Goal: Information Seeking & Learning: Check status

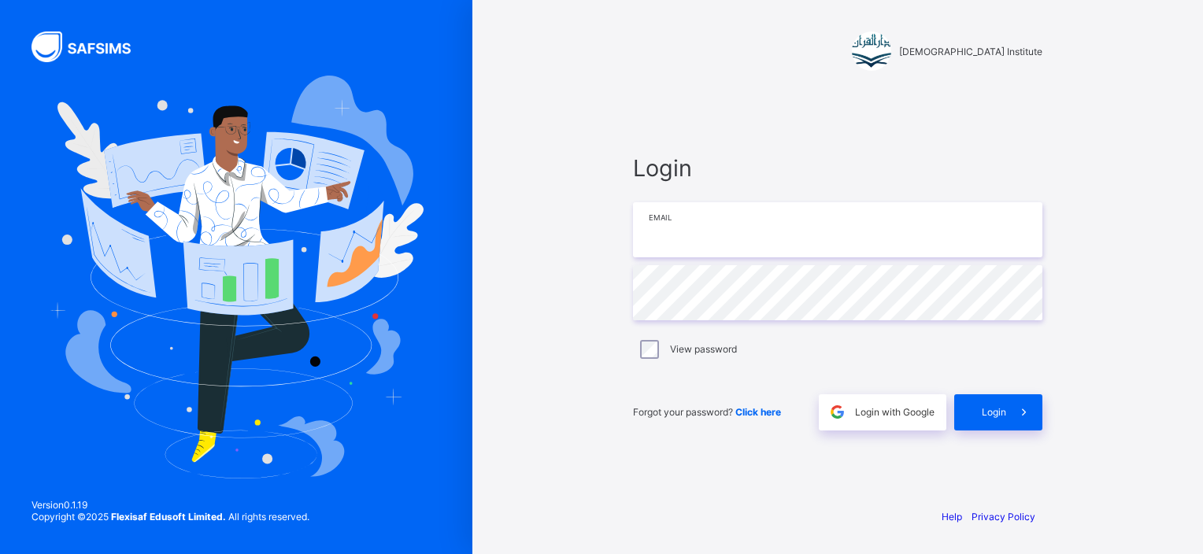
click at [725, 243] on input "email" at bounding box center [837, 229] width 409 height 55
type input "**********"
click at [753, 413] on span "Click here" at bounding box center [758, 412] width 46 height 12
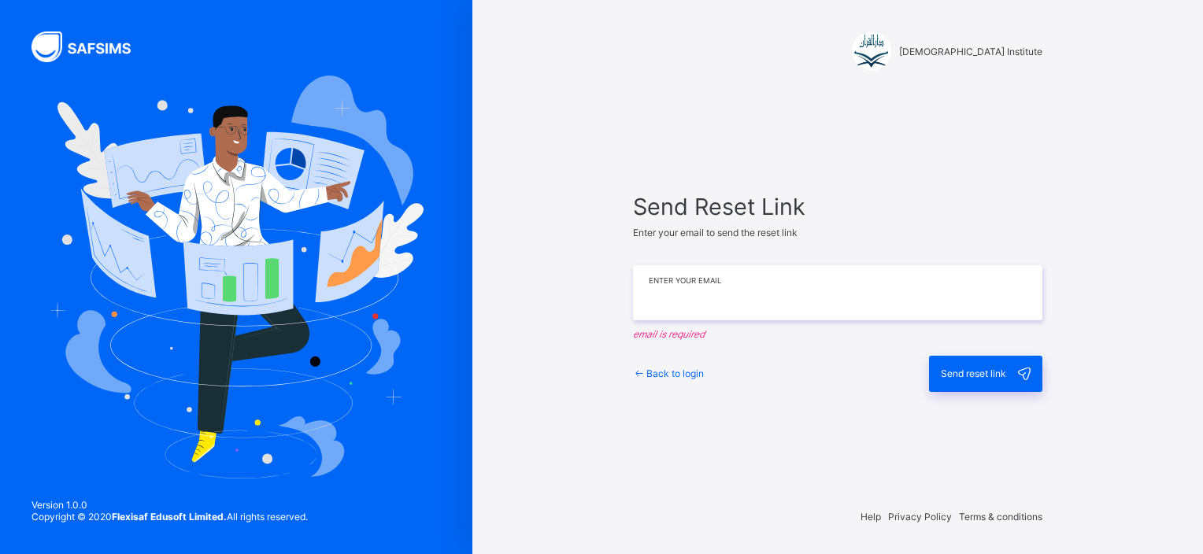
click at [736, 289] on input "email" at bounding box center [837, 292] width 409 height 55
type input "**********"
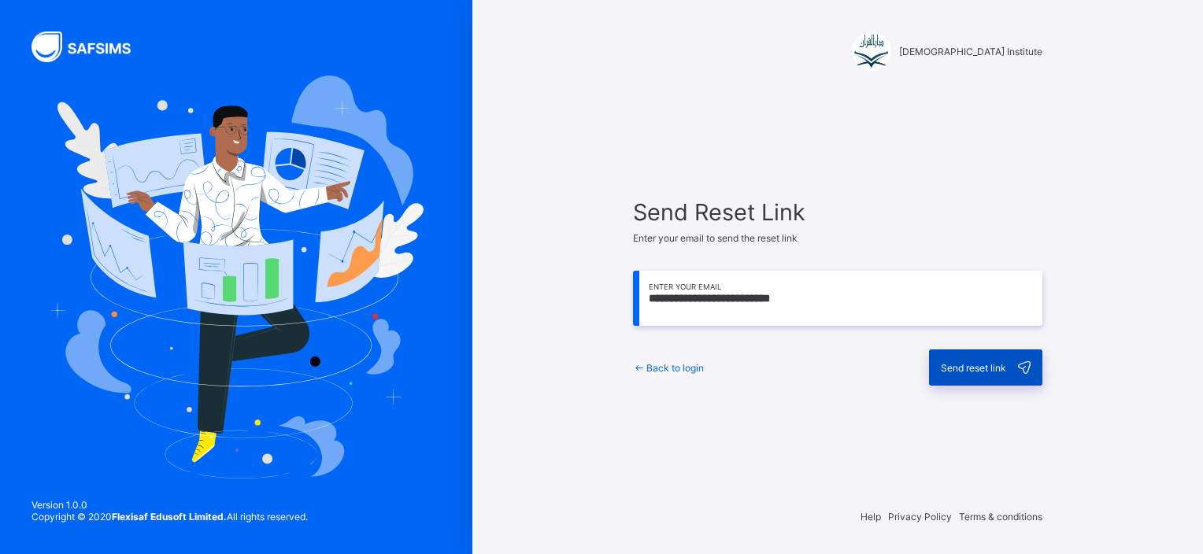
click at [965, 368] on span "Send reset link" at bounding box center [973, 368] width 65 height 12
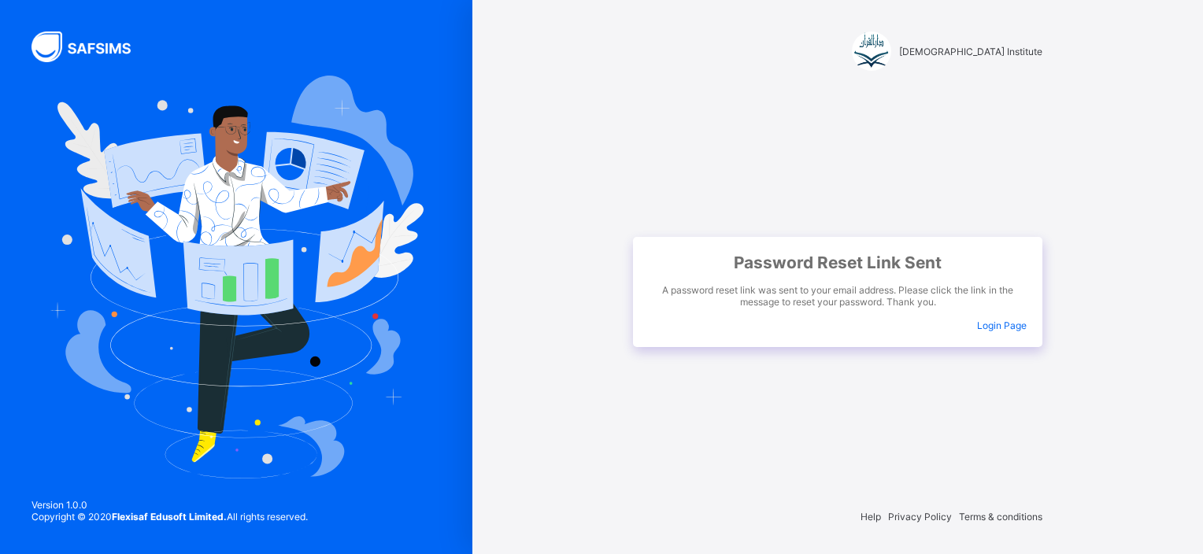
click at [1001, 328] on span "Login Page" at bounding box center [1002, 326] width 50 height 12
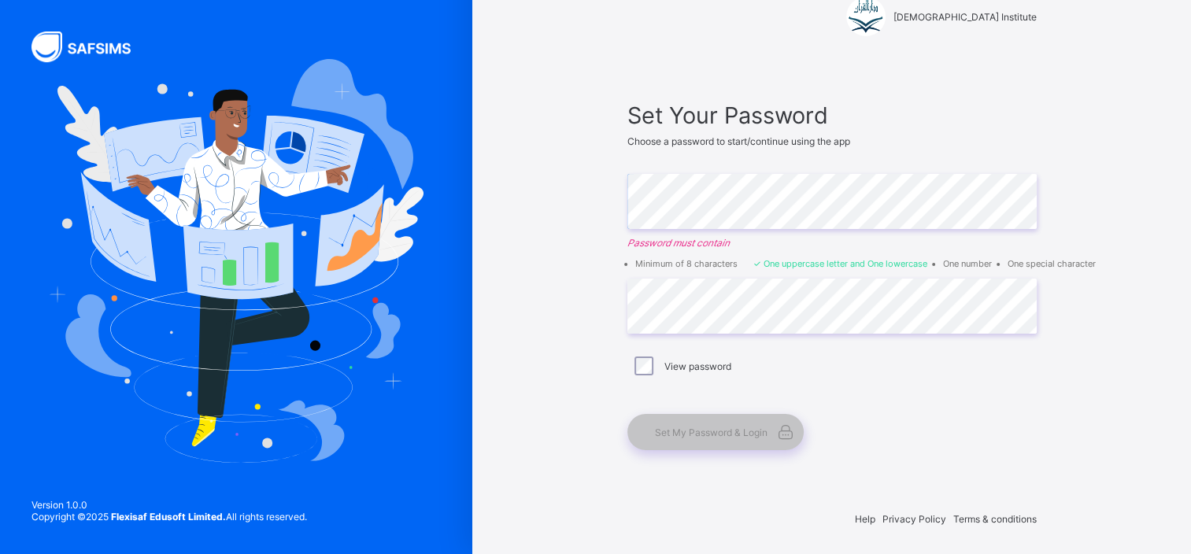
scroll to position [37, 0]
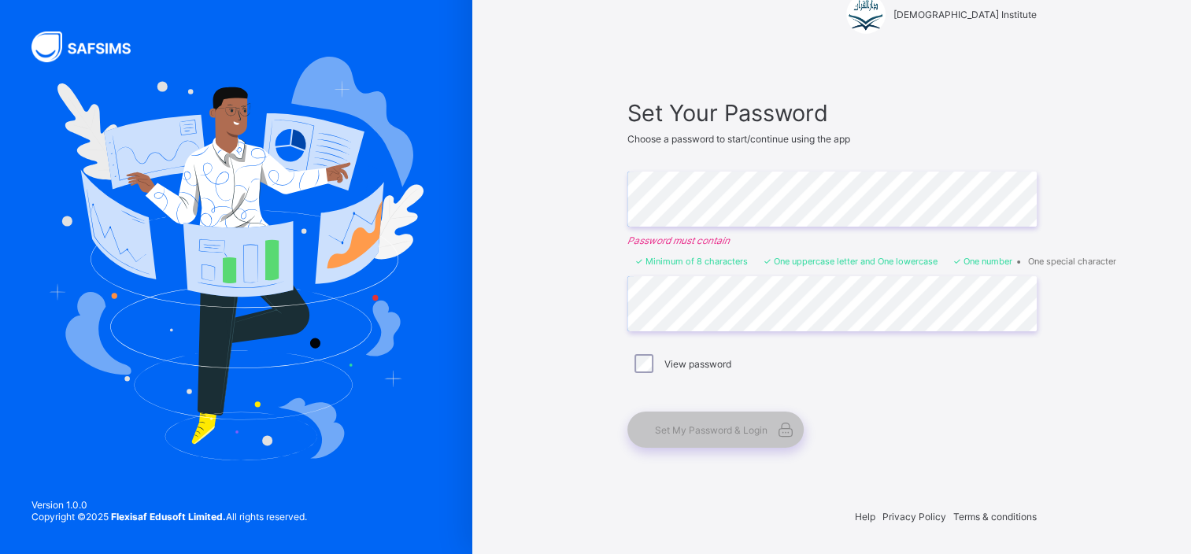
click at [854, 352] on div "View password" at bounding box center [832, 363] width 409 height 33
click at [787, 431] on icon at bounding box center [786, 429] width 22 height 19
click at [794, 422] on icon at bounding box center [786, 429] width 22 height 19
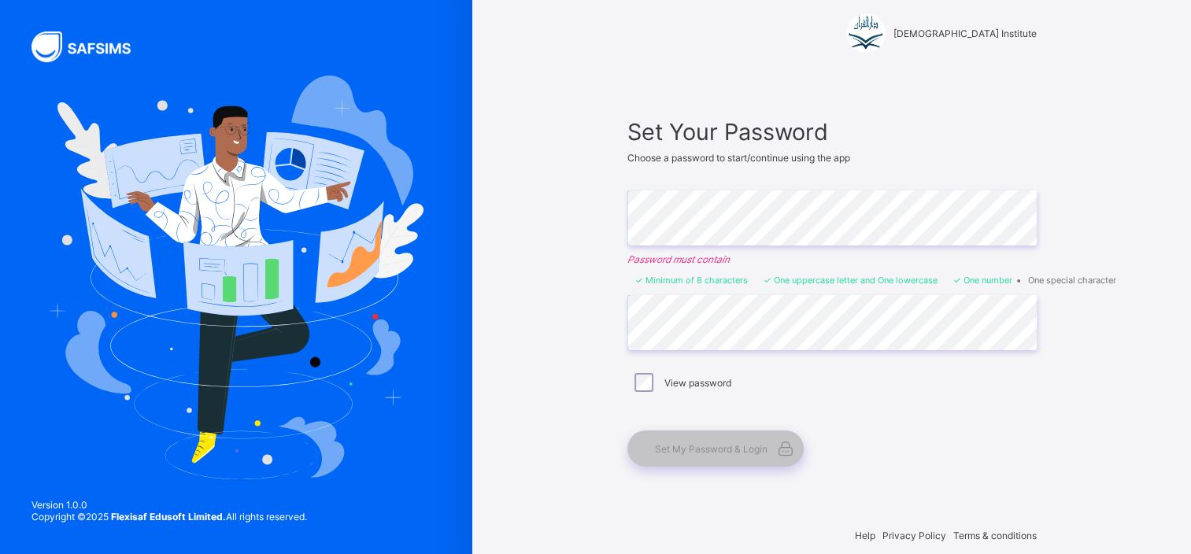
scroll to position [0, 0]
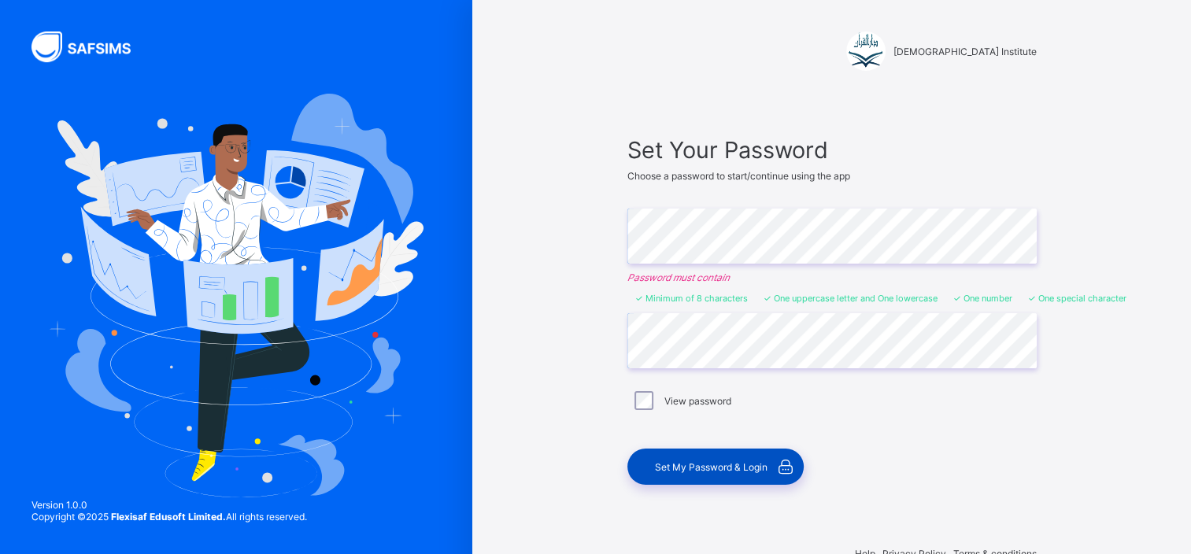
click at [649, 465] on div "Set My Password & Login" at bounding box center [716, 467] width 176 height 36
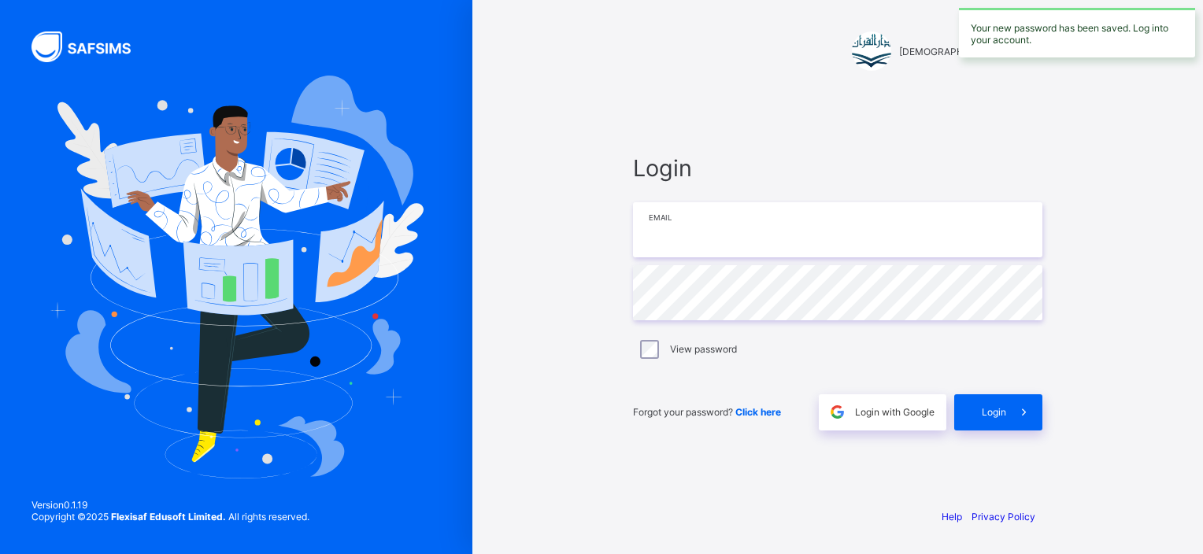
click at [710, 217] on input "email" at bounding box center [837, 229] width 409 height 55
type input "**********"
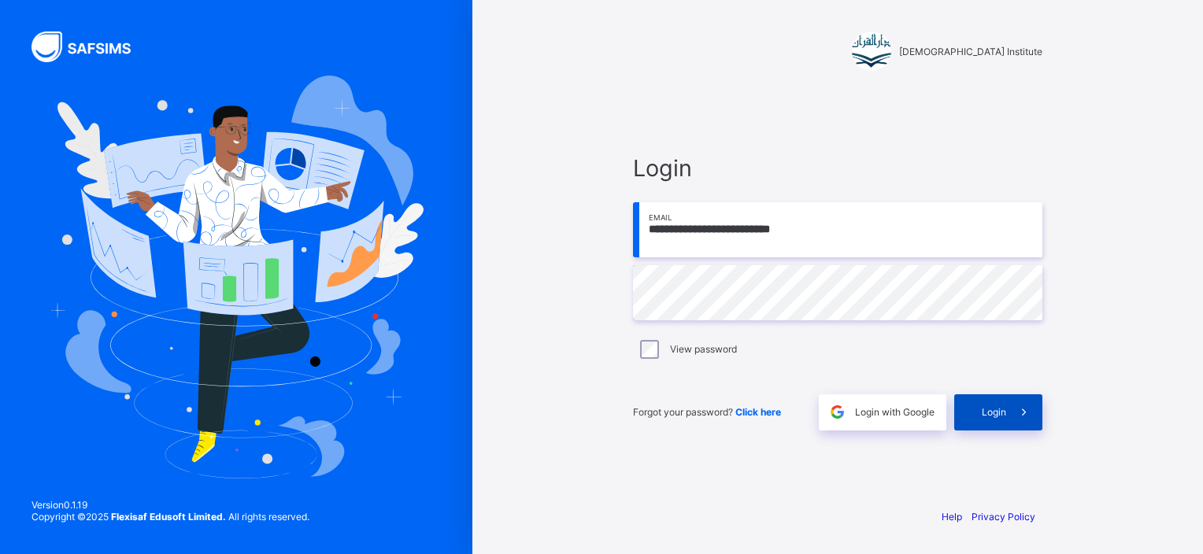
click at [968, 411] on div "Login" at bounding box center [998, 412] width 88 height 36
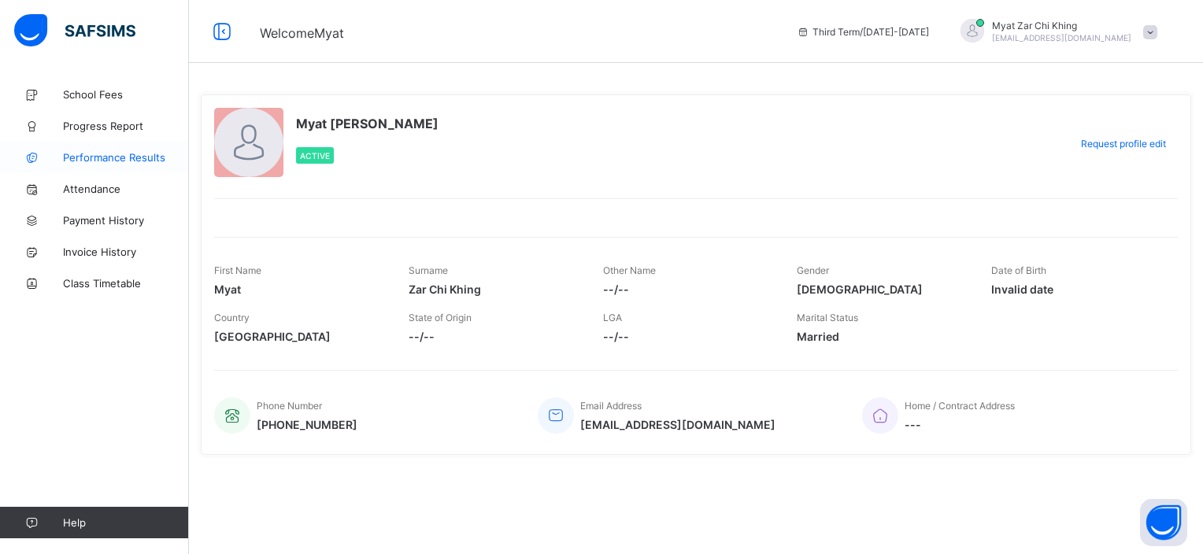
click at [104, 154] on span "Performance Results" at bounding box center [126, 157] width 126 height 13
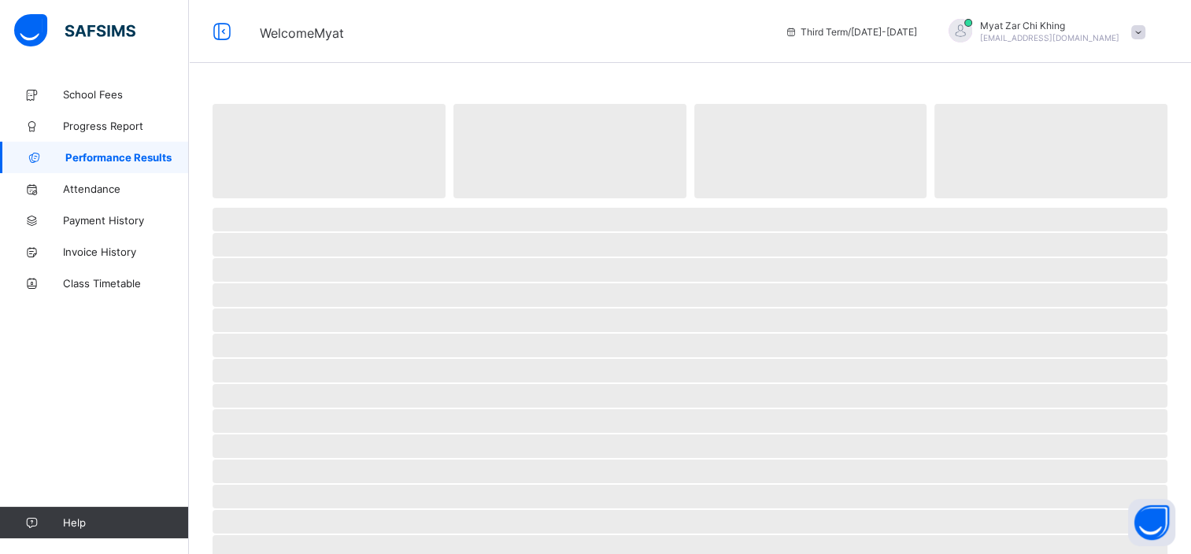
select select "****"
select select "*"
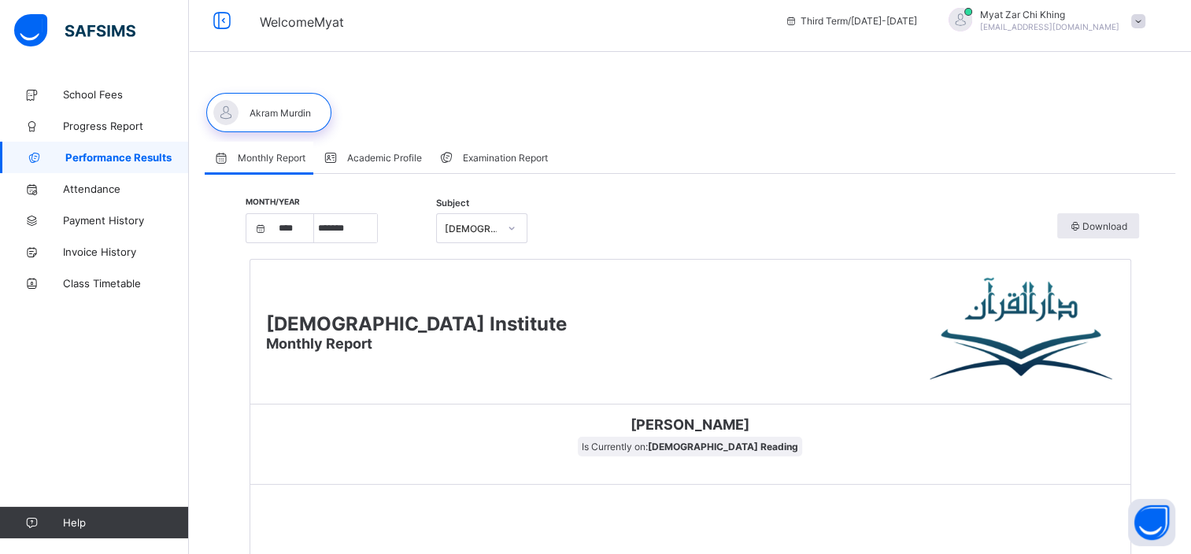
scroll to position [9, 0]
click at [514, 231] on icon at bounding box center [511, 230] width 9 height 16
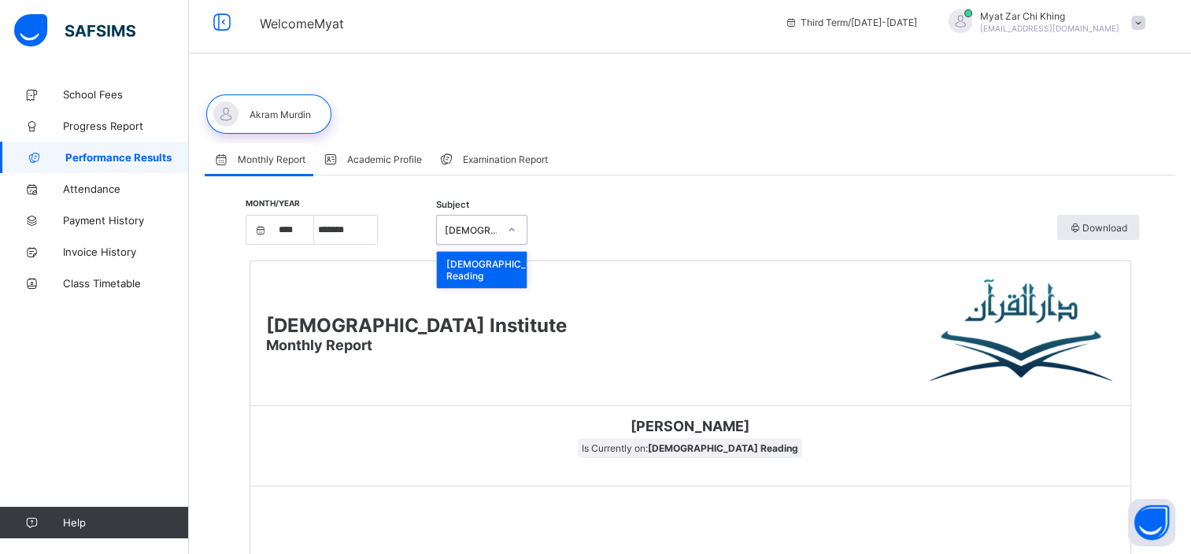
click at [404, 157] on span "Academic Profile" at bounding box center [384, 160] width 75 height 12
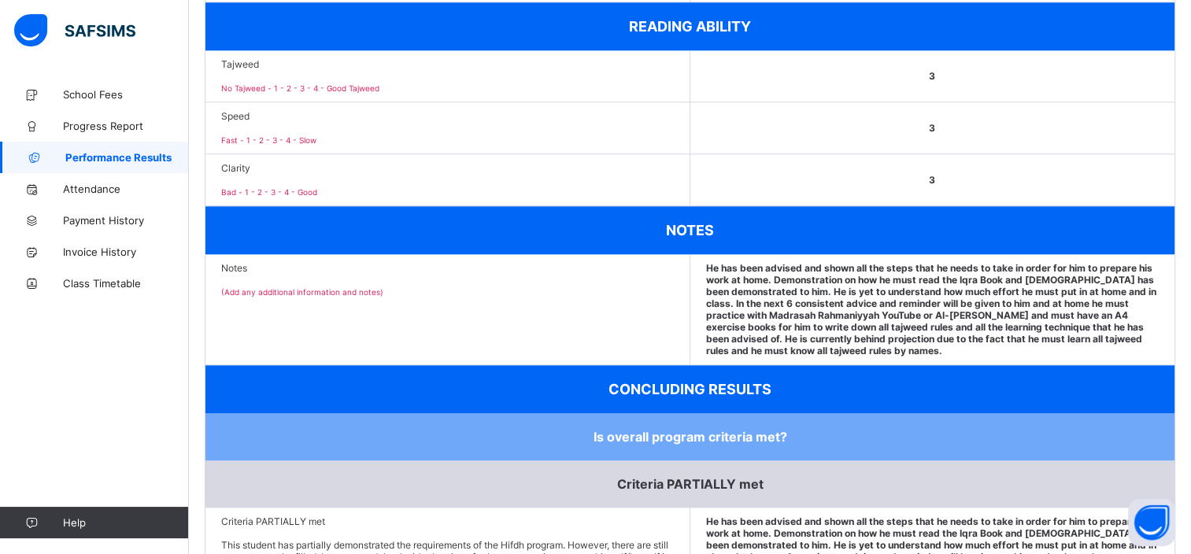
scroll to position [1742, 0]
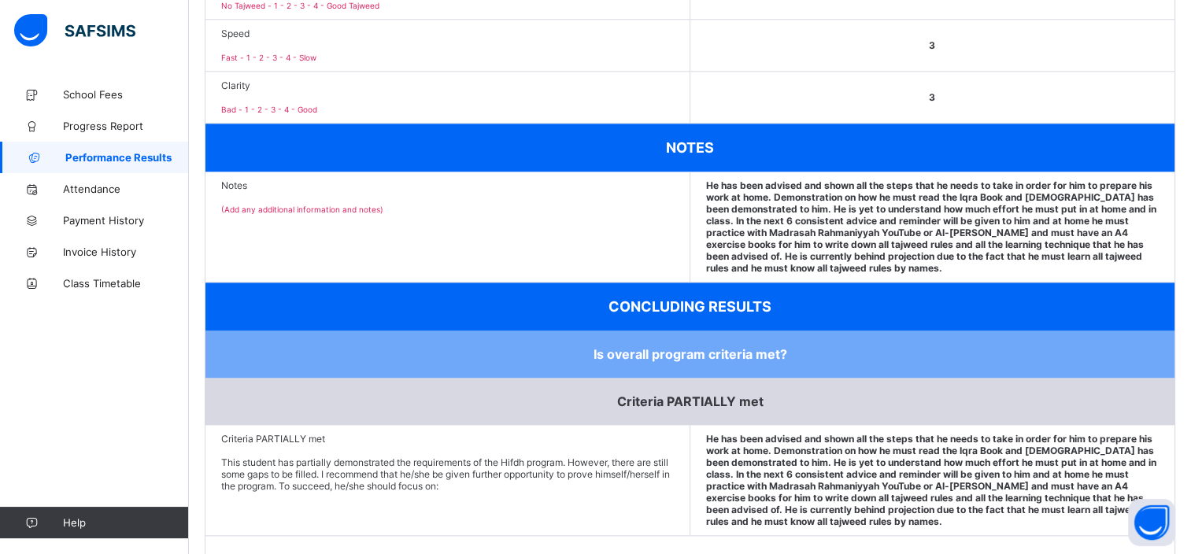
click at [600, 315] on div "CONCLUDING RESULTS" at bounding box center [690, 307] width 969 height 48
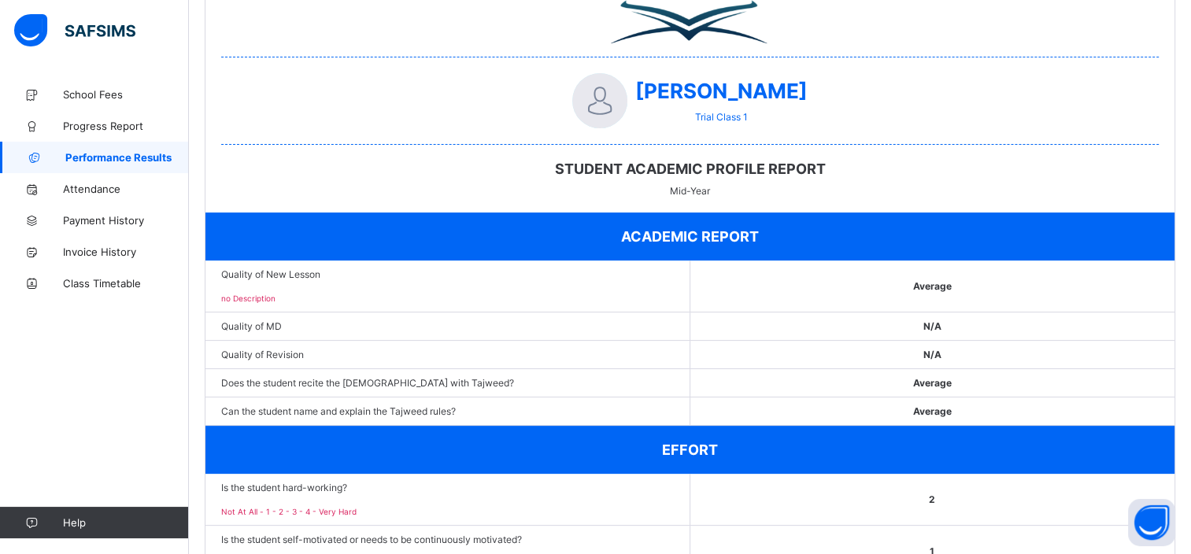
scroll to position [88, 0]
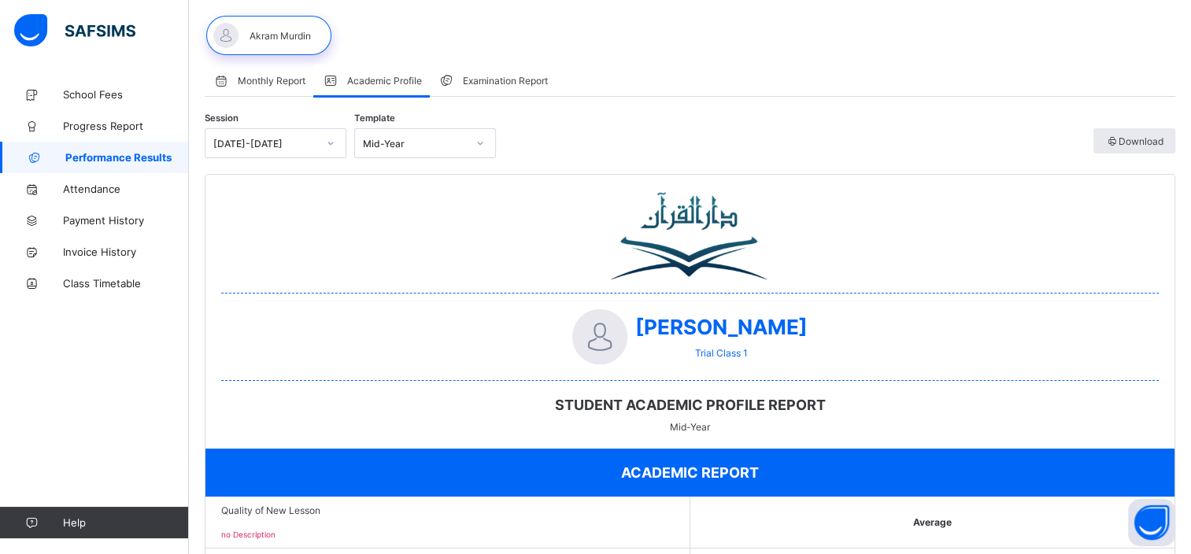
click at [521, 77] on span "Examination Report" at bounding box center [505, 81] width 85 height 12
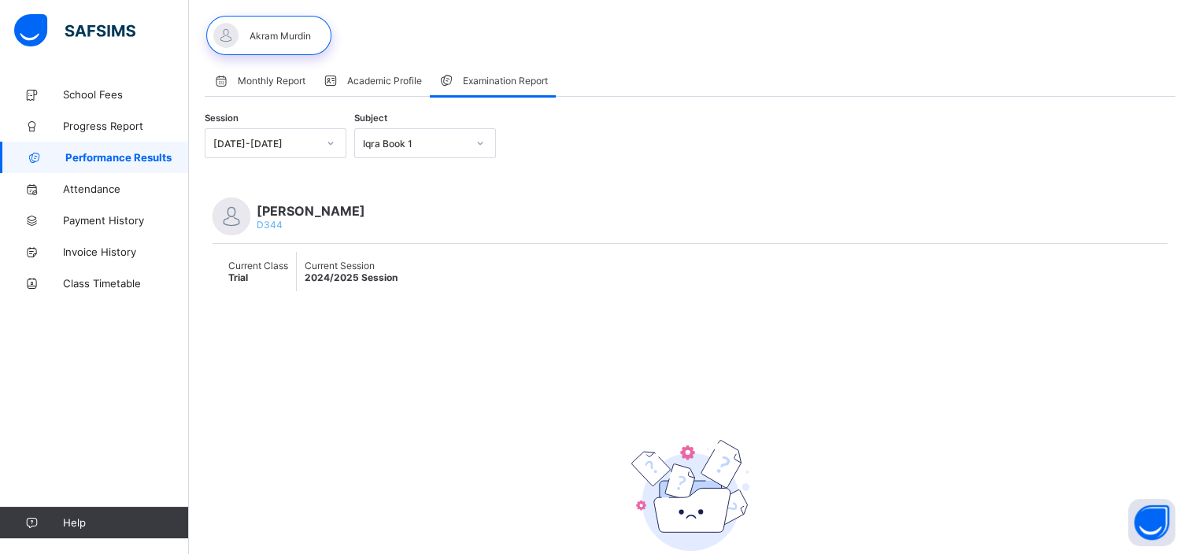
click at [368, 83] on span "Academic Profile" at bounding box center [384, 81] width 75 height 12
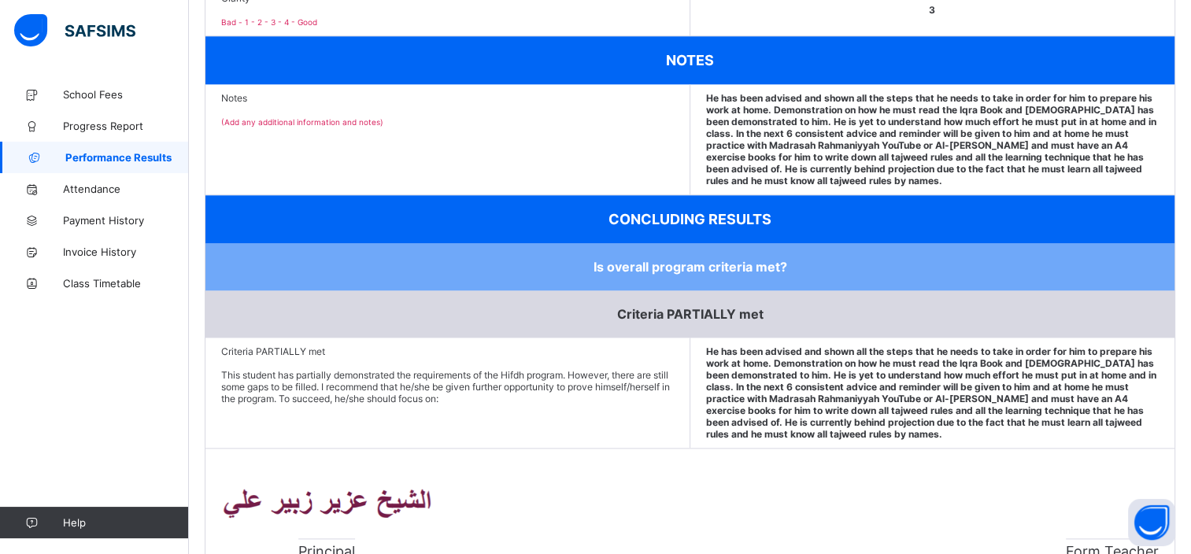
scroll to position [1897, 0]
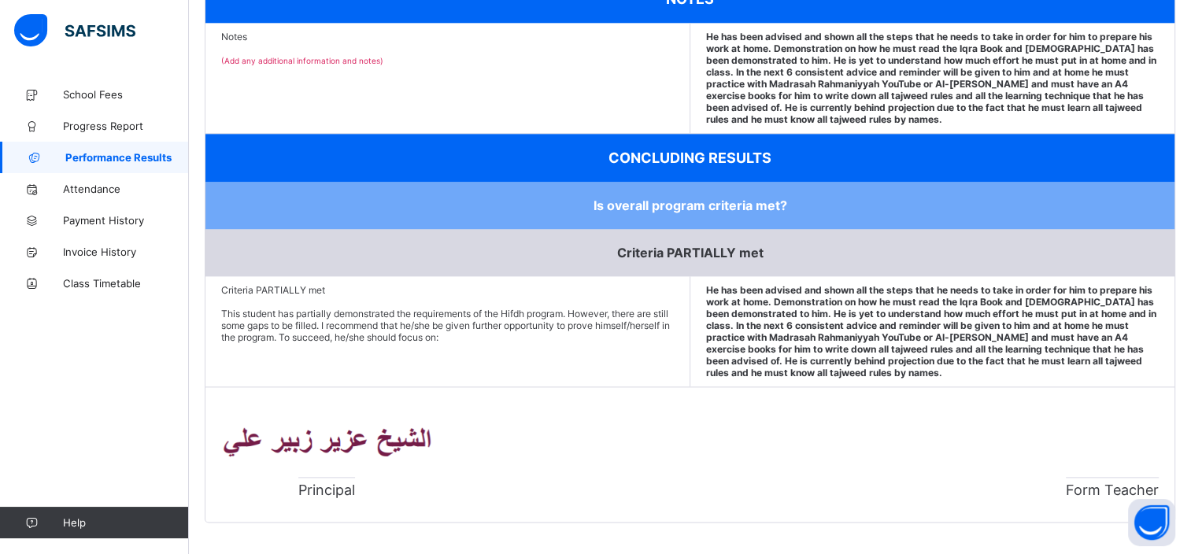
click at [331, 488] on span "Principal" at bounding box center [326, 487] width 57 height 21
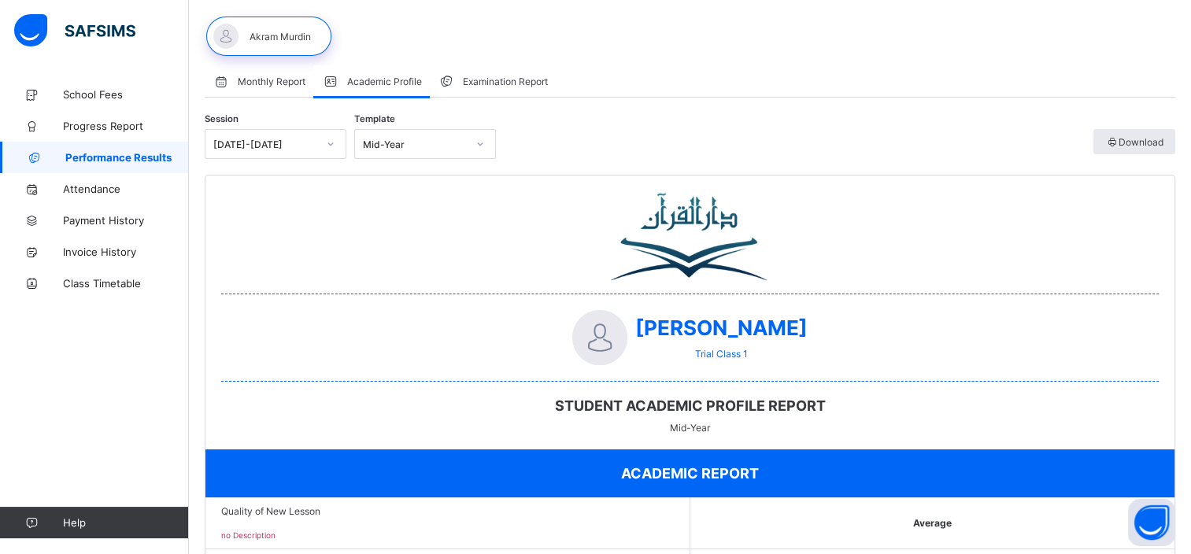
scroll to position [0, 0]
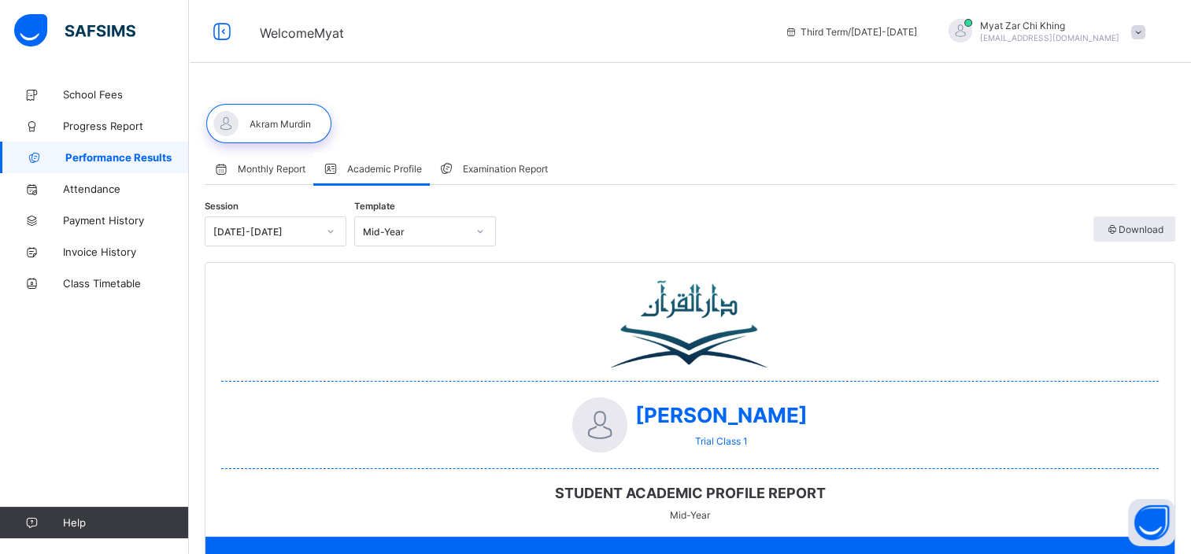
click at [1146, 32] on span at bounding box center [1138, 32] width 14 height 14
click at [1159, 231] on span "Download" at bounding box center [1134, 230] width 58 height 12
click at [224, 31] on icon at bounding box center [222, 31] width 27 height 23
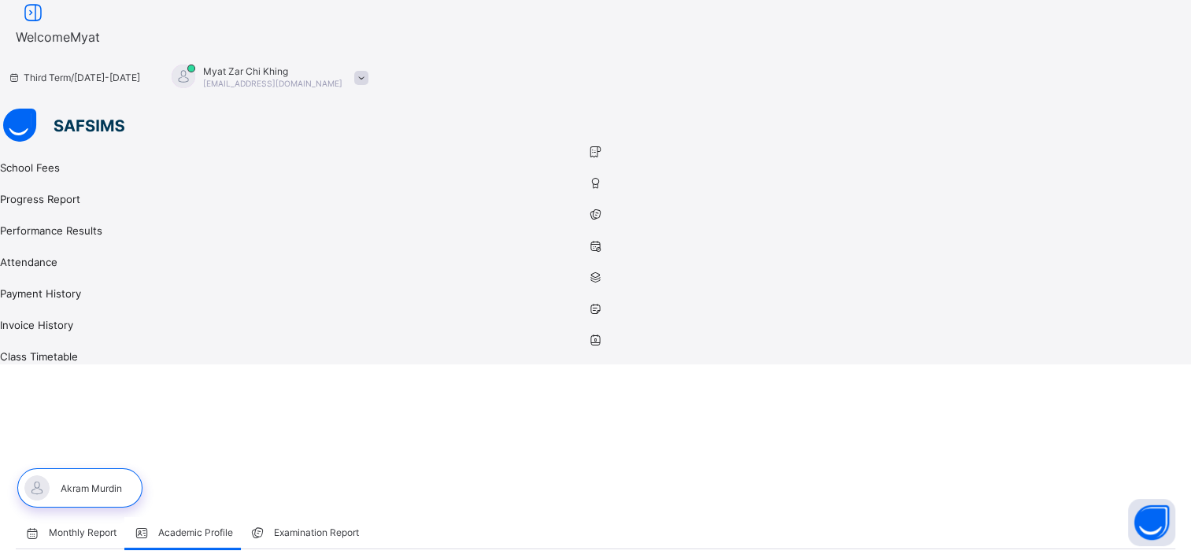
click at [28, 272] on icon at bounding box center [595, 278] width 1191 height 12
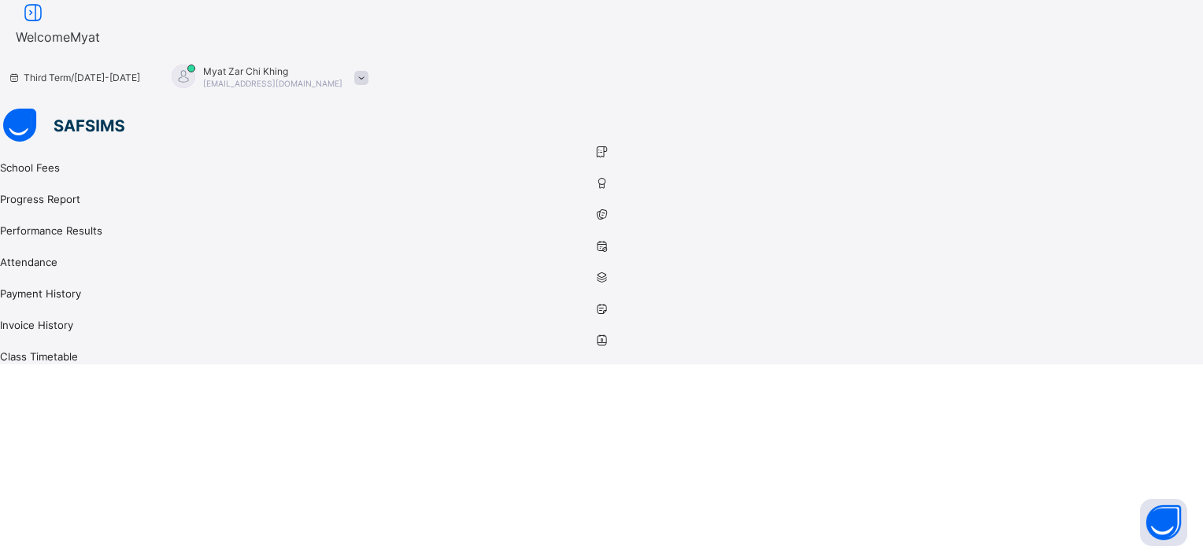
select select "****"
select select "*"
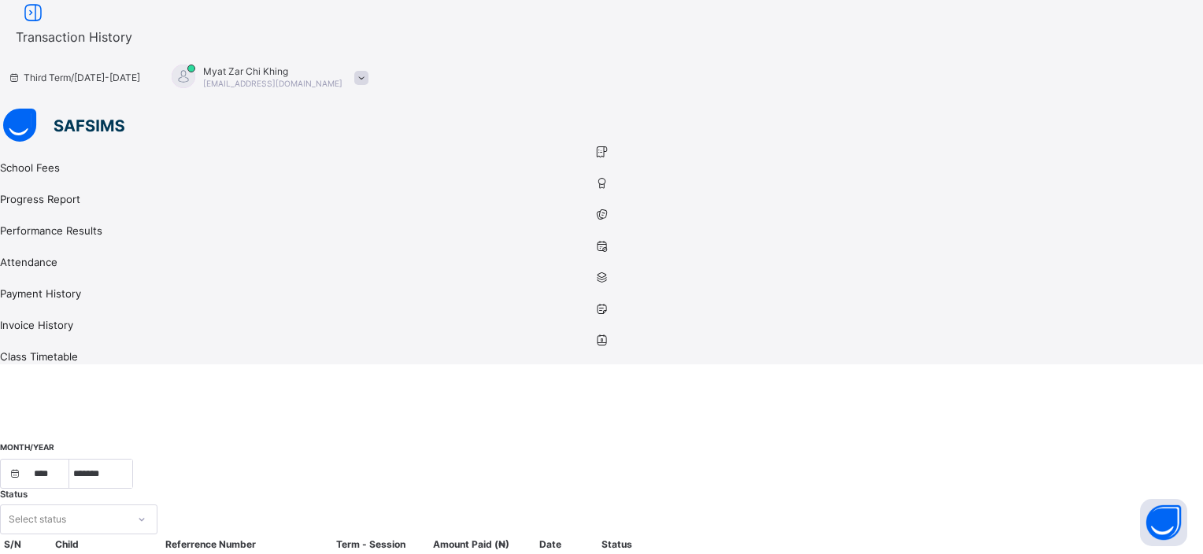
click at [301, 553] on td "7ad4fd82-5947-4489-ac19-9c26933dc422" at bounding box center [210, 559] width 198 height 13
click at [309, 553] on td "7ad4fd82-5947-4489-ac19-9c26933dc422" at bounding box center [210, 559] width 198 height 13
click at [589, 553] on td "[DATE] 10:06 AM" at bounding box center [550, 559] width 77 height 13
click at [696, 554] on div "View receipt" at bounding box center [671, 560] width 50 height 12
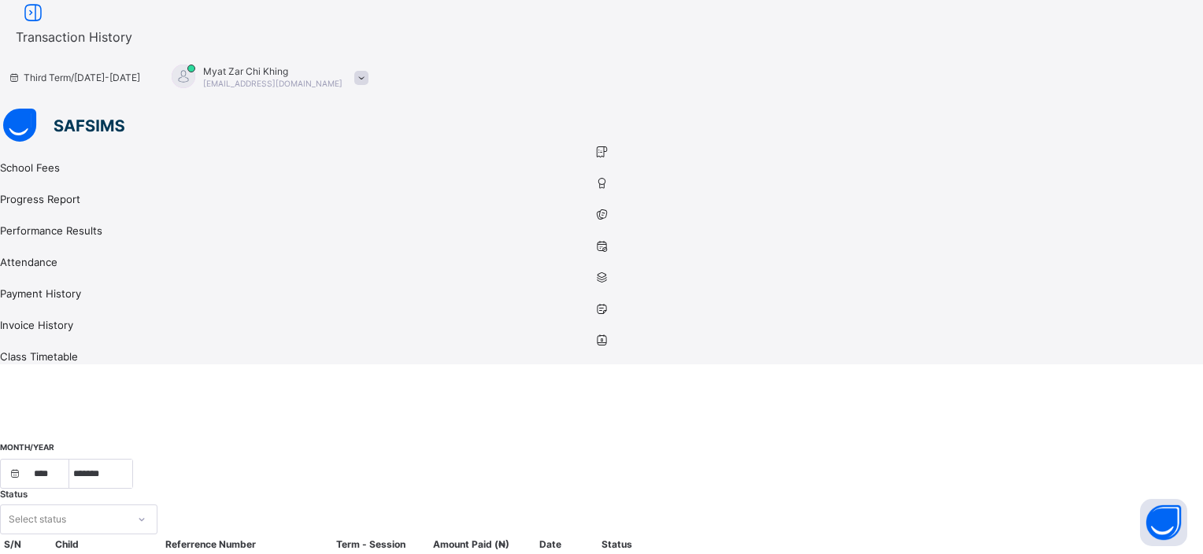
click at [294, 459] on div "month/year **** **** **** **** **** **** **** **** **** **** **** **** **** ***…" at bounding box center [601, 540] width 1203 height 162
click at [32, 335] on icon at bounding box center [601, 341] width 1203 height 12
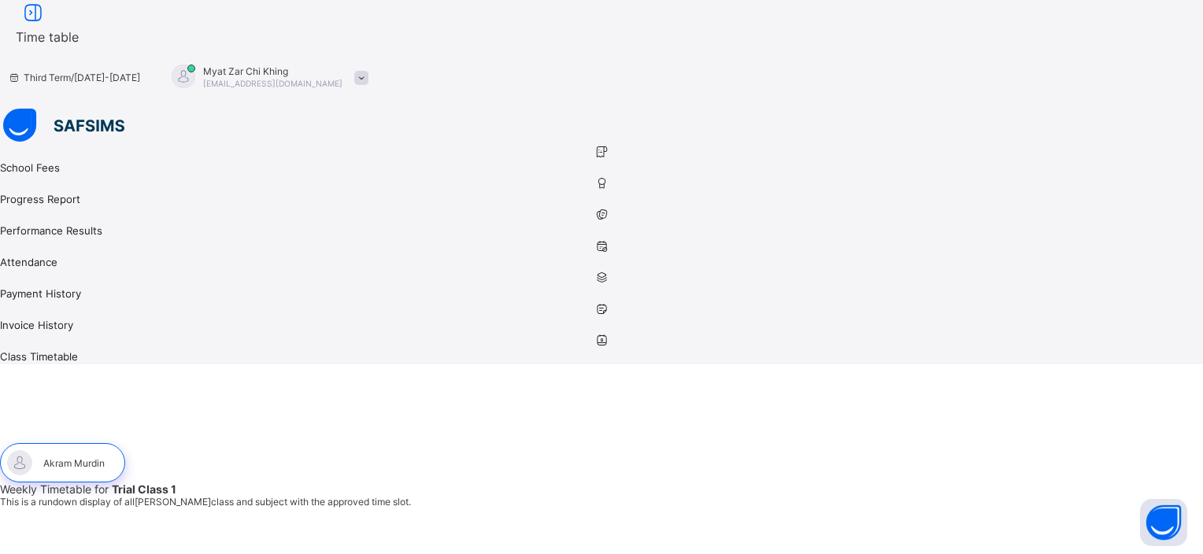
click at [32, 209] on icon at bounding box center [601, 215] width 1203 height 12
select select "****"
select select "*"
